Goal: Task Accomplishment & Management: Understand process/instructions

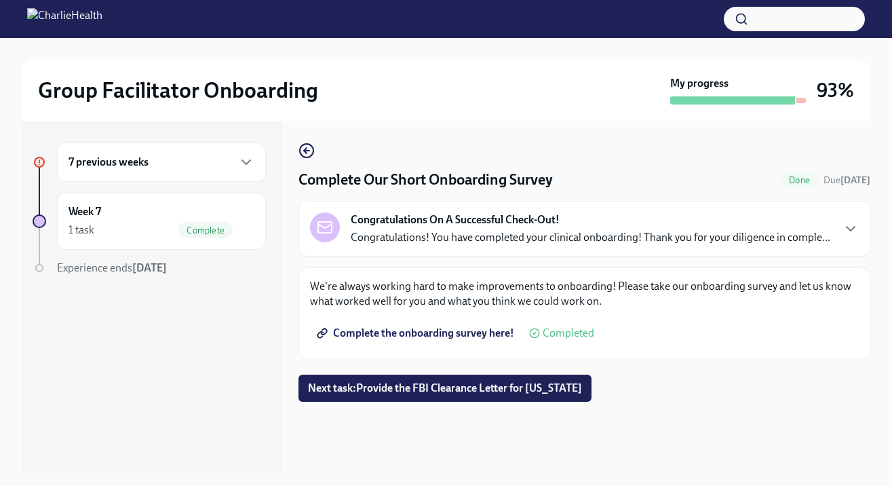
click at [153, 159] on div "7 previous weeks" at bounding box center [162, 162] width 186 height 16
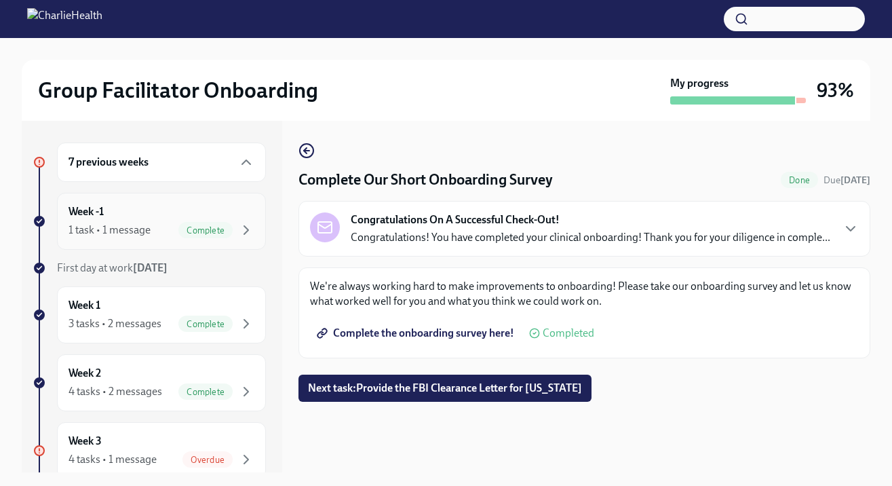
click at [143, 214] on div "Week -1 1 task • 1 message Complete" at bounding box center [162, 221] width 186 height 34
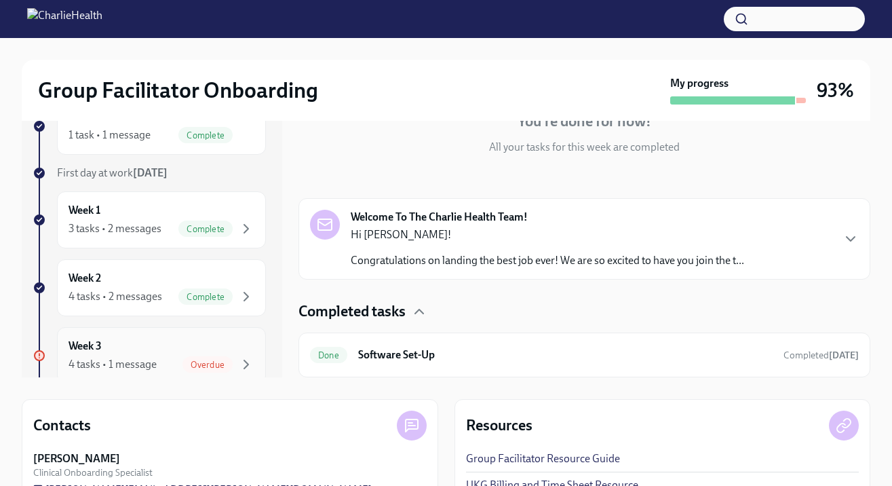
scroll to position [50, 0]
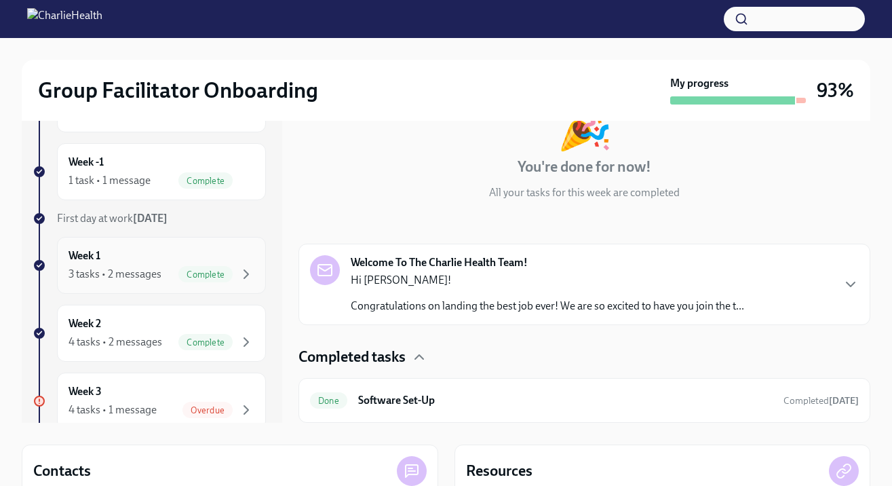
click at [231, 259] on div "Week 1 3 tasks • 2 messages Complete" at bounding box center [162, 265] width 186 height 34
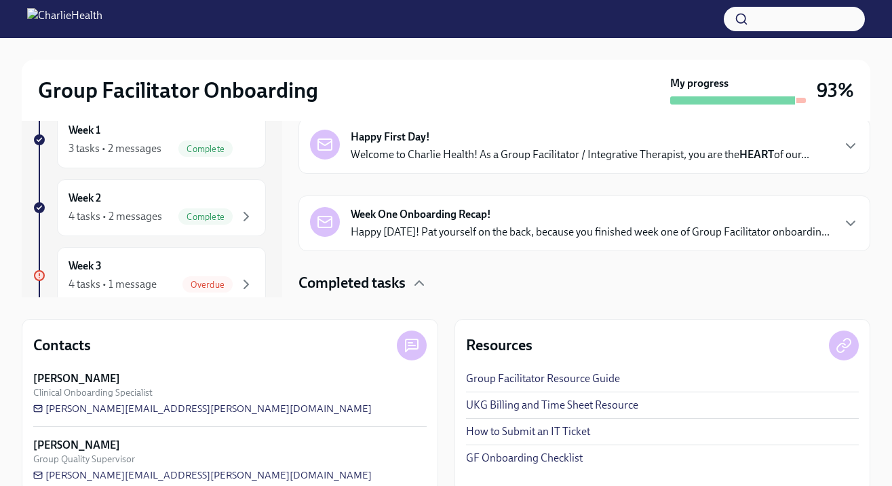
scroll to position [177, 0]
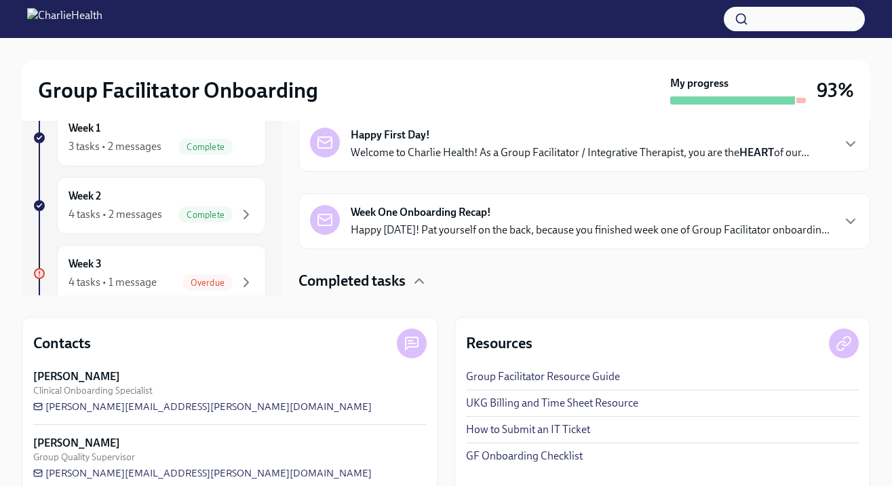
click at [425, 294] on div "Completed tasks Done Software Set-Up Completed [DATE] Done Week One: Welcome To…" at bounding box center [585, 364] width 572 height 187
click at [422, 288] on icon "button" at bounding box center [419, 281] width 16 height 16
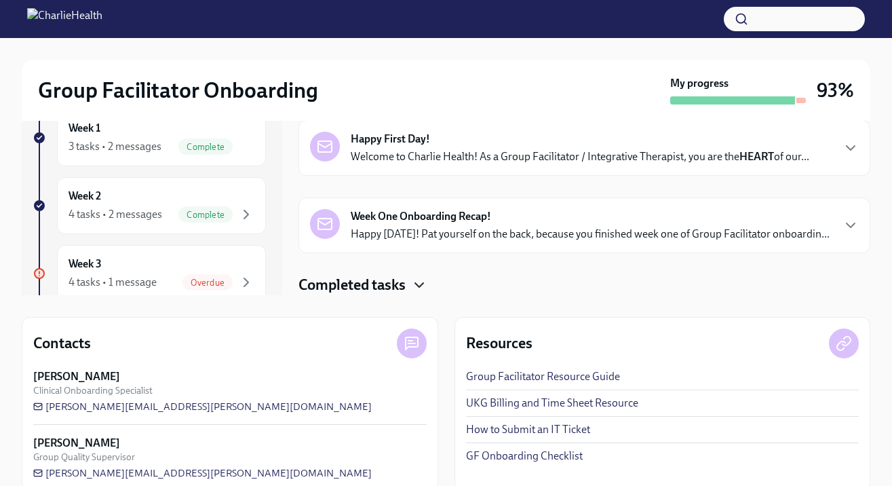
scroll to position [199, 0]
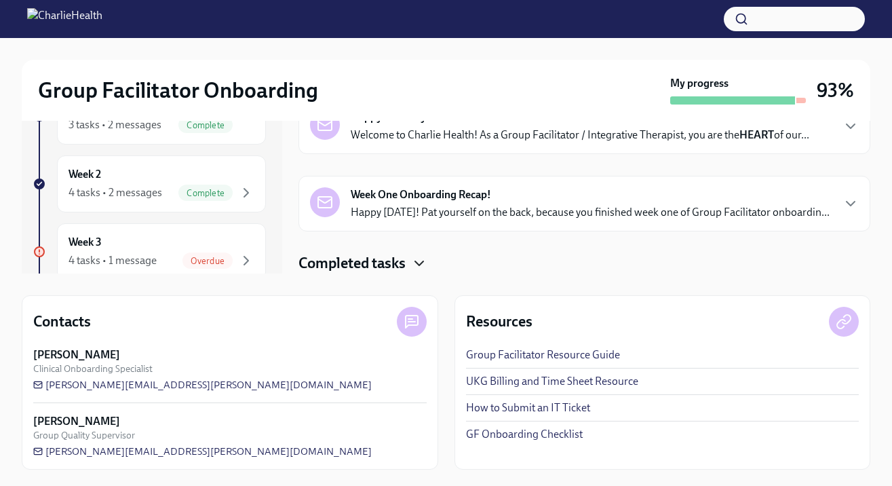
click at [422, 260] on icon "button" at bounding box center [419, 263] width 16 height 16
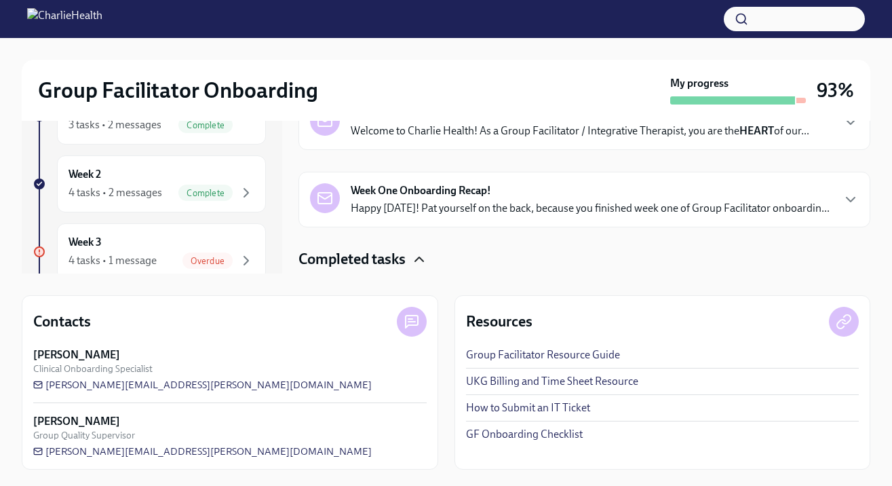
scroll to position [0, 0]
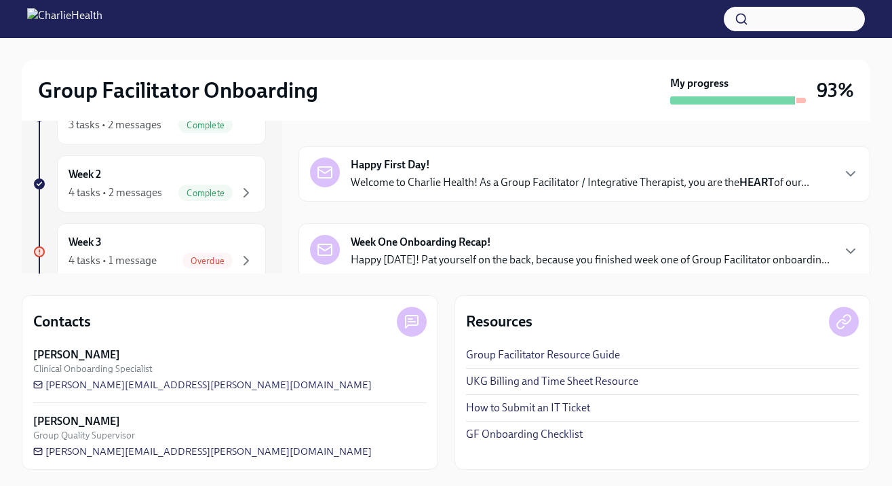
click at [476, 184] on p "Welcome to Charlie Health! As a Group Facilitator / Integrative Therapist, you …" at bounding box center [580, 182] width 459 height 15
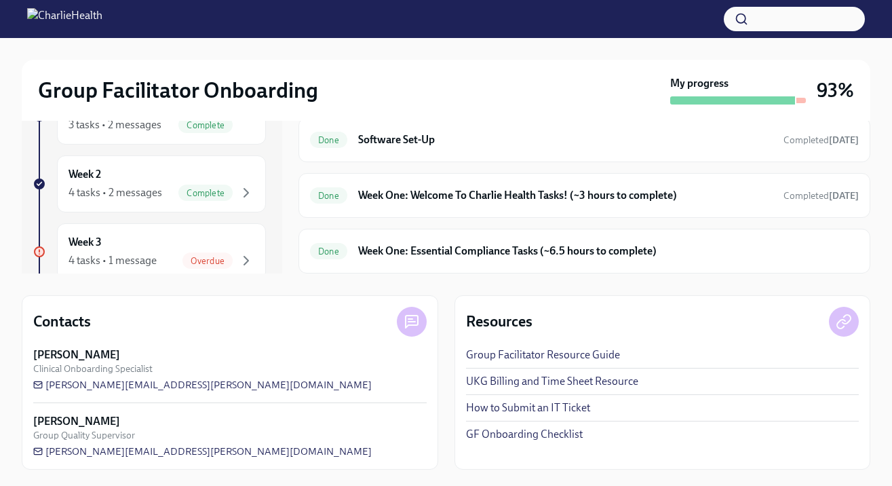
scroll to position [817, 0]
click at [502, 252] on h6 "Week One: Essential Compliance Tasks (~6.5 hours to complete)" at bounding box center [608, 251] width 501 height 15
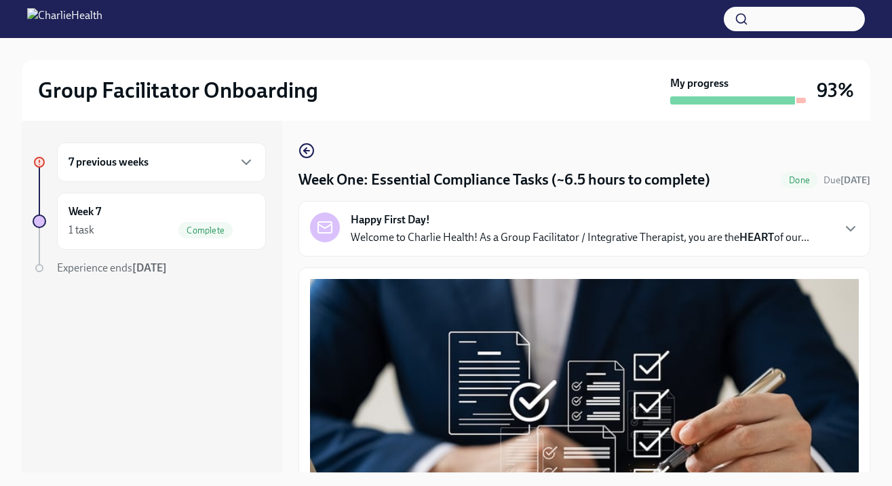
click at [239, 176] on div "7 previous weeks" at bounding box center [161, 161] width 209 height 39
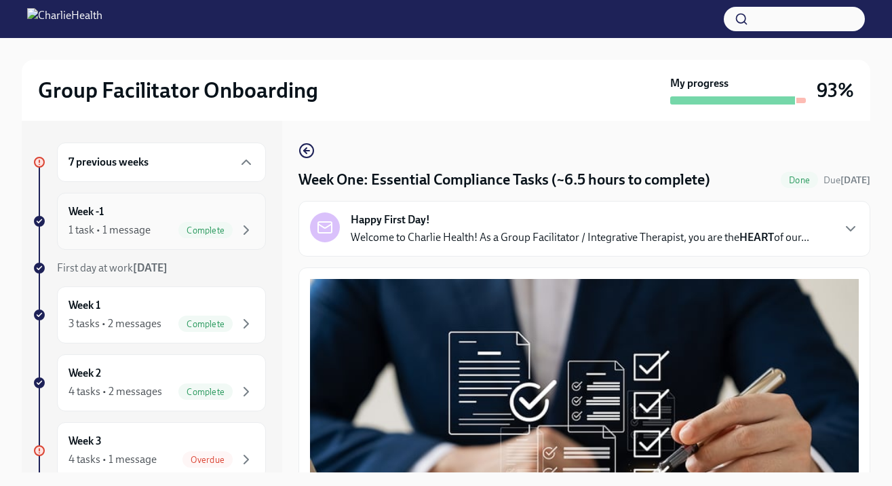
click at [178, 227] on div "1 task • 1 message Complete" at bounding box center [162, 230] width 186 height 16
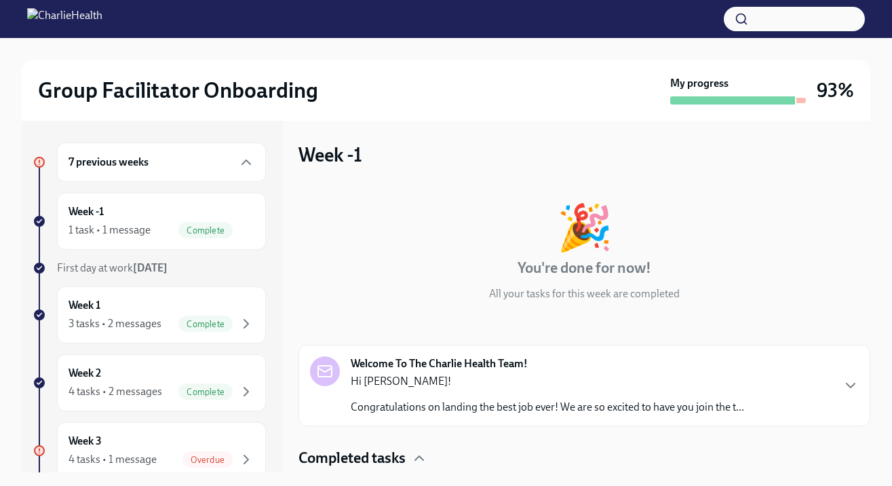
click at [436, 380] on p "Hi [PERSON_NAME]!" at bounding box center [548, 381] width 394 height 15
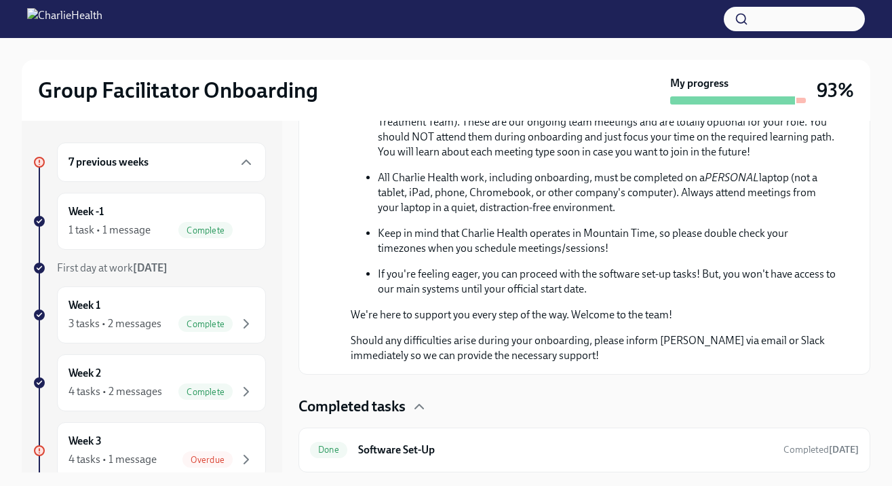
scroll to position [709, 0]
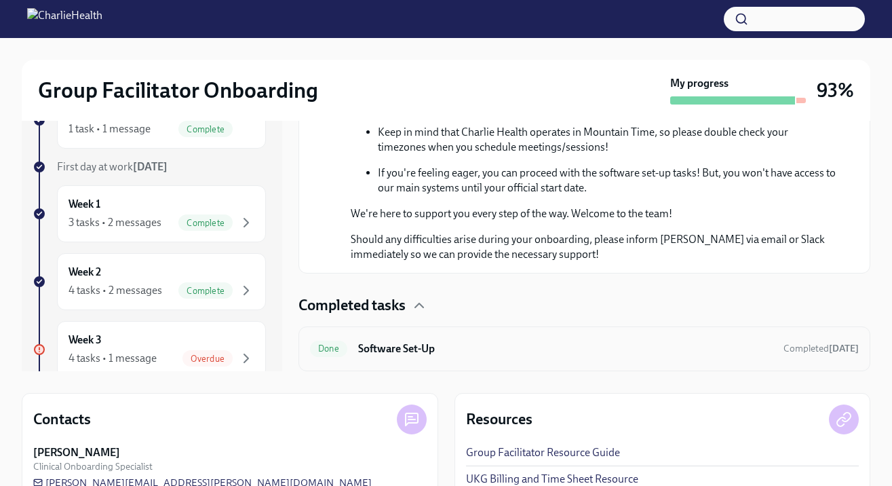
click at [448, 356] on h6 "Software Set-Up" at bounding box center [565, 348] width 415 height 15
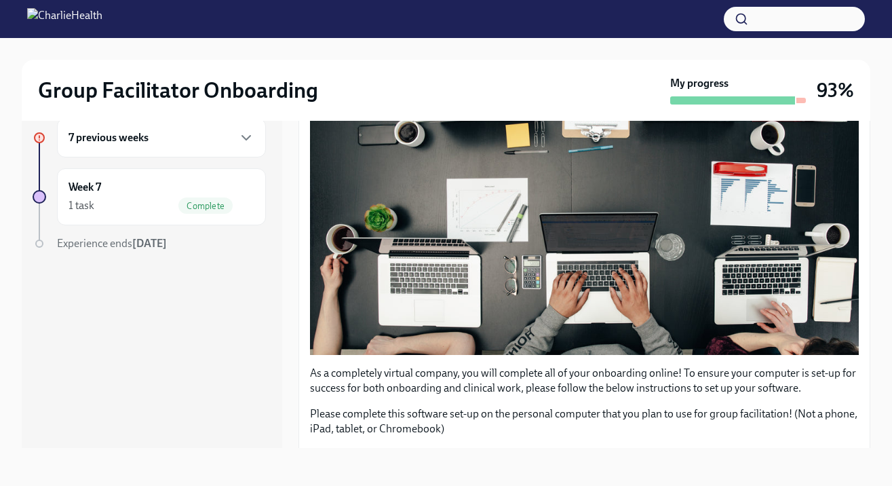
scroll to position [457, 0]
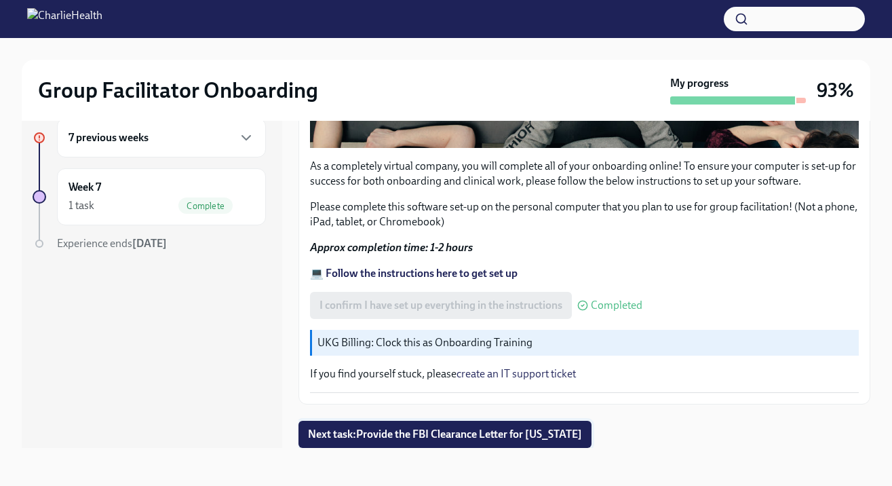
click at [463, 433] on span "Next task : Provide the FBI Clearance Letter for [US_STATE]" at bounding box center [445, 434] width 274 height 14
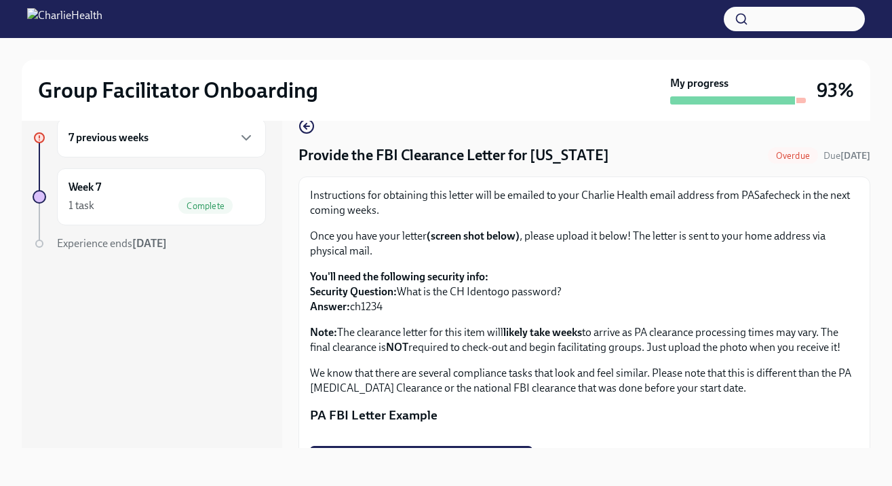
click at [142, 151] on div "7 previous weeks" at bounding box center [161, 137] width 209 height 39
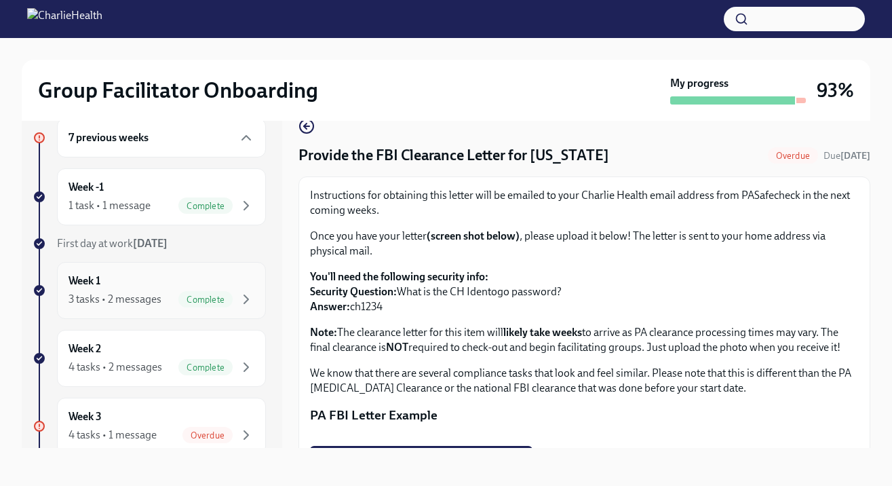
click at [160, 287] on div "Week 1 3 tasks • 2 messages Complete" at bounding box center [162, 290] width 186 height 34
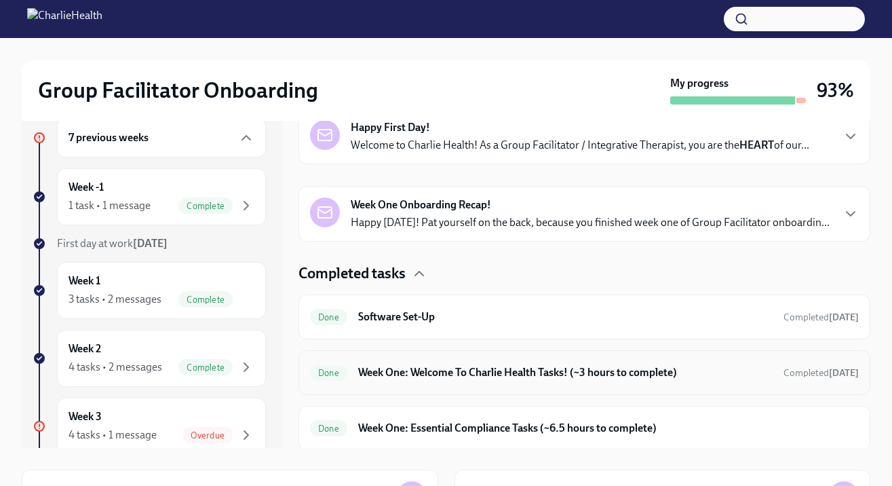
scroll to position [214, 0]
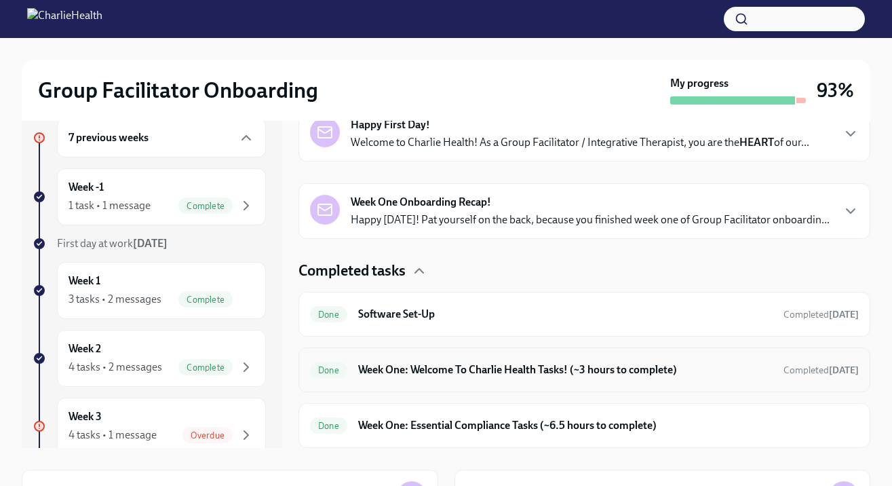
click at [432, 377] on h6 "Week One: Welcome To Charlie Health Tasks! (~3 hours to complete)" at bounding box center [565, 369] width 415 height 15
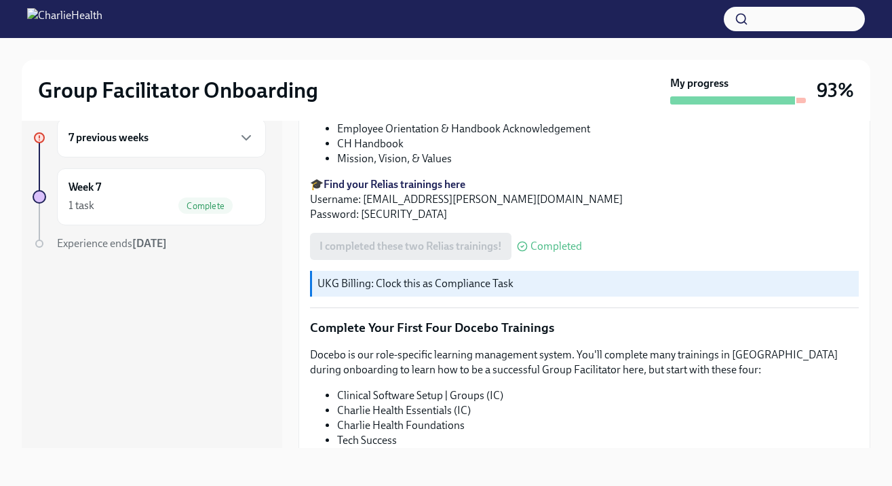
scroll to position [1699, 0]
